Goal: Information Seeking & Learning: Check status

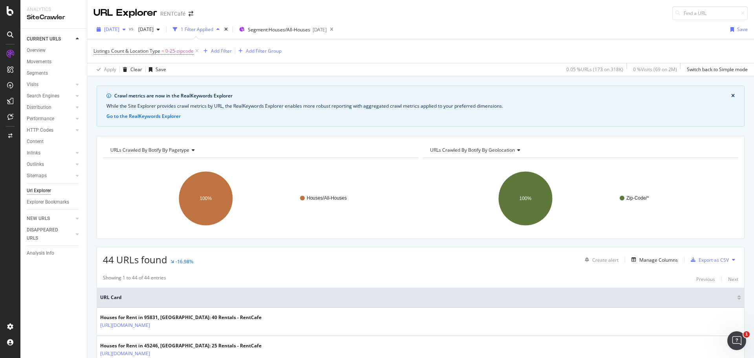
click at [119, 29] on span "[DATE]" at bounding box center [111, 29] width 15 height 7
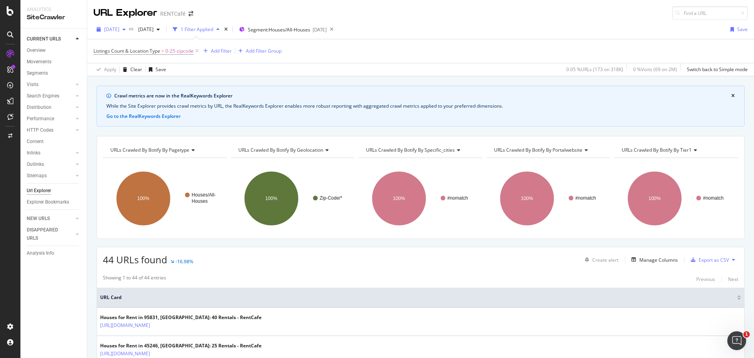
click at [126, 27] on icon "button" at bounding box center [123, 29] width 3 height 5
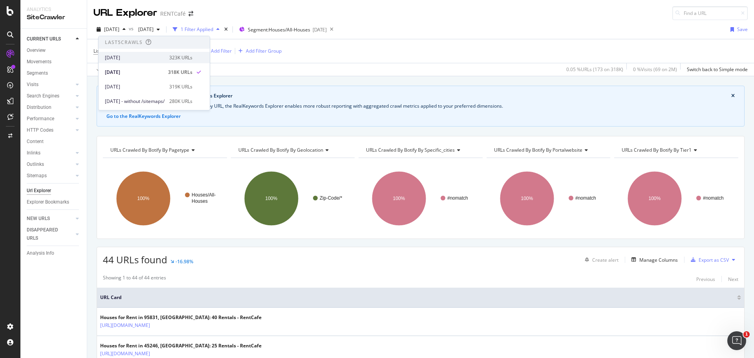
click at [122, 56] on div "2025 Oct. 14th" at bounding box center [135, 57] width 60 height 7
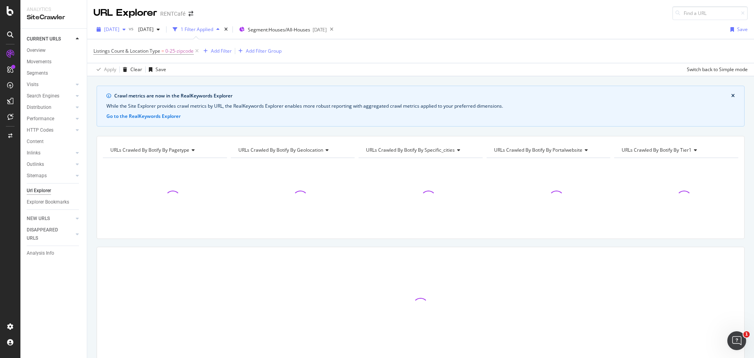
click at [119, 32] on span "2025 Oct. 14th" at bounding box center [111, 29] width 15 height 7
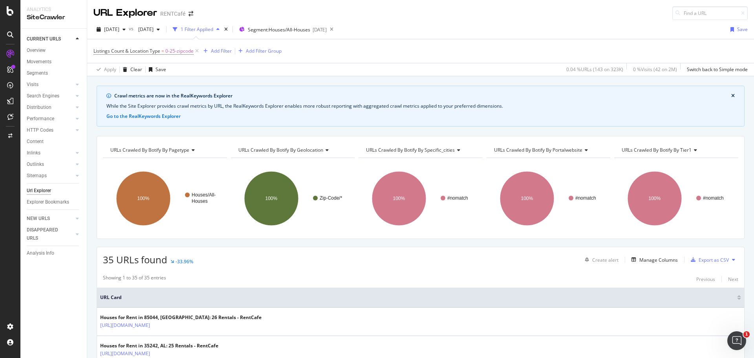
click at [412, 60] on div "Listings Count & Location Type = 0-25-zipcode Add Filter Add Filter Group" at bounding box center [420, 51] width 654 height 24
click at [336, 28] on icon at bounding box center [332, 29] width 10 height 11
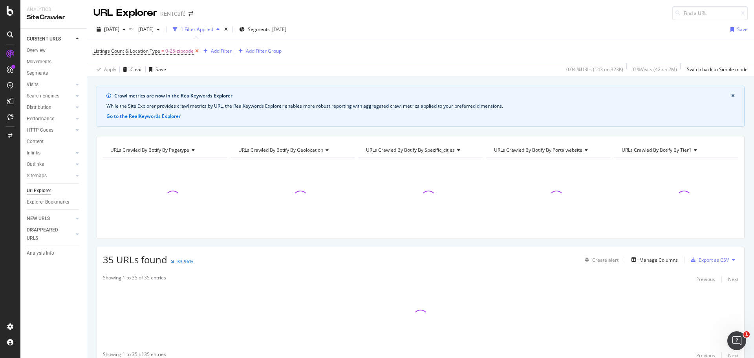
click at [197, 51] on icon at bounding box center [196, 51] width 7 height 8
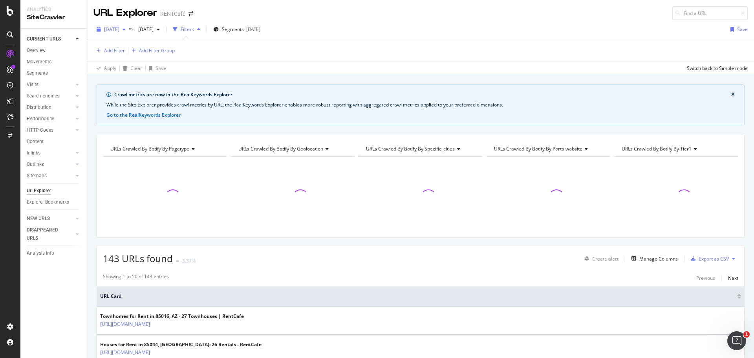
click at [119, 27] on span "2025 Oct. 14th" at bounding box center [111, 29] width 15 height 7
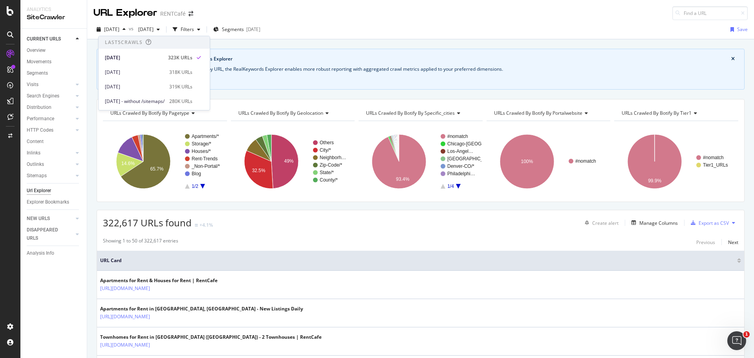
click at [344, 28] on div "2025 Oct. 14th vs 2025 Jul. 29th Filters Segments 2025-10-13 Save" at bounding box center [420, 31] width 666 height 16
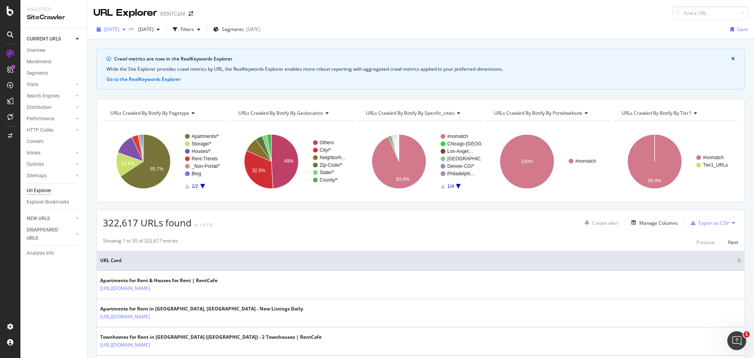
click at [119, 32] on span "2025 Oct. 14th" at bounding box center [111, 29] width 15 height 7
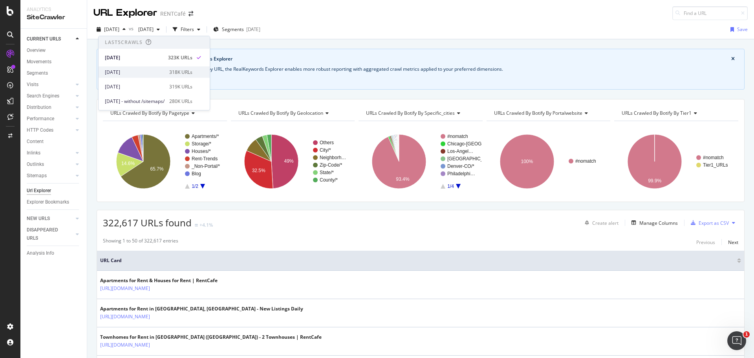
click at [122, 73] on div "[DATE]" at bounding box center [135, 72] width 60 height 7
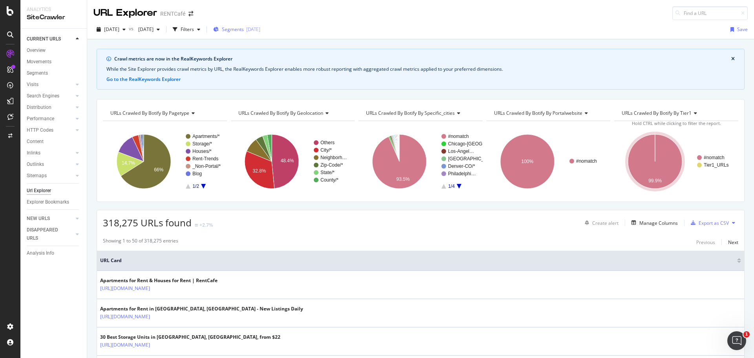
click at [244, 31] on span "Segments" at bounding box center [233, 29] width 22 height 7
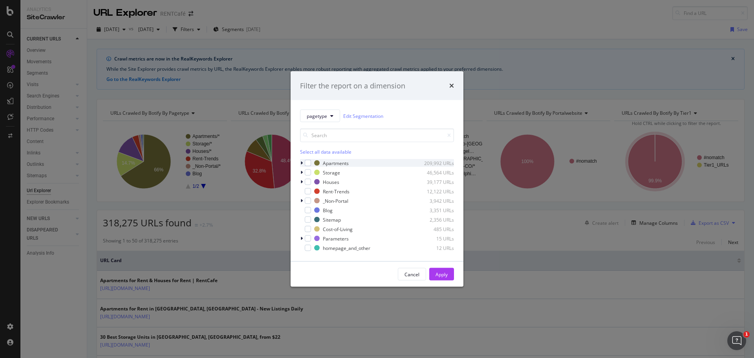
click at [301, 162] on icon "modal" at bounding box center [301, 163] width 2 height 5
